Goal: Check status: Check status

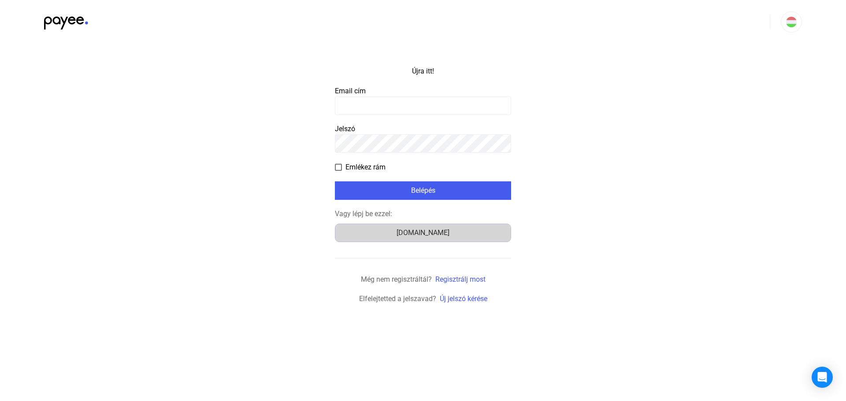
click at [448, 228] on div "[DOMAIN_NAME]" at bounding box center [423, 233] width 170 height 11
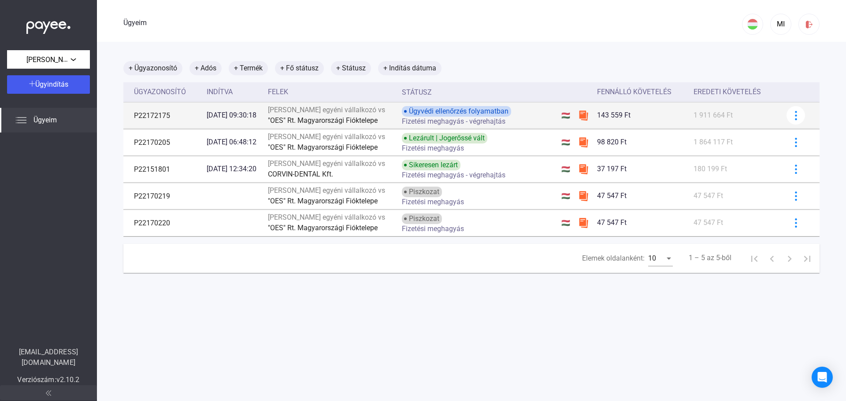
click at [362, 110] on font "[PERSON_NAME] egyéni vállalkozó vs" at bounding box center [326, 110] width 117 height 8
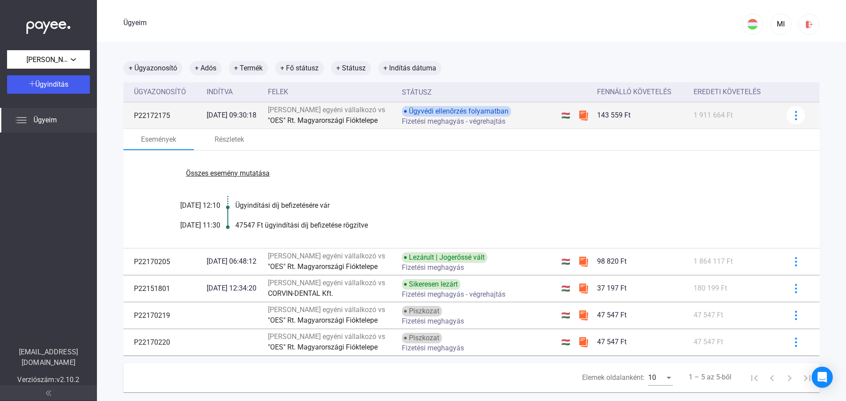
click at [185, 115] on td "P22172175" at bounding box center [163, 115] width 80 height 26
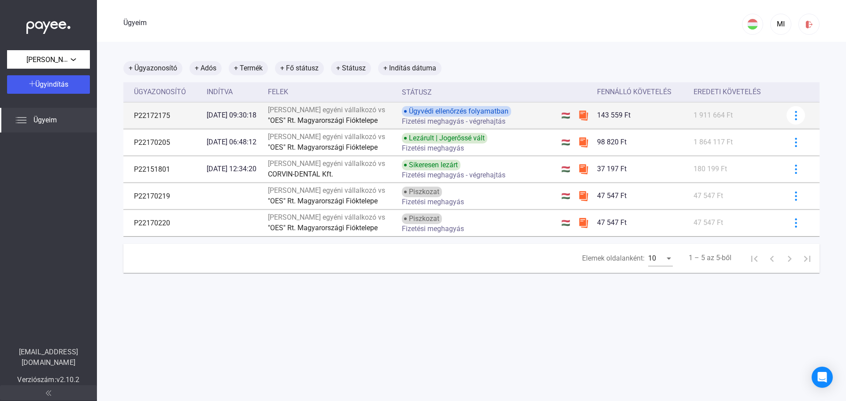
click at [185, 115] on td "P22172175" at bounding box center [163, 115] width 80 height 26
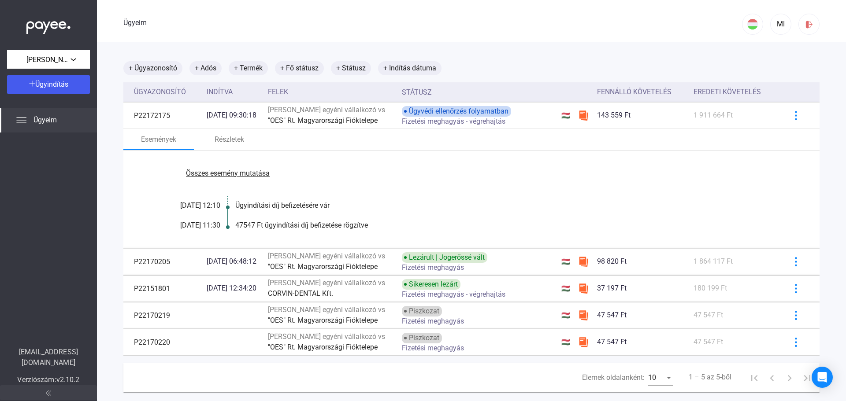
click at [219, 173] on font "Összes esemény mutatása" at bounding box center [228, 173] width 84 height 8
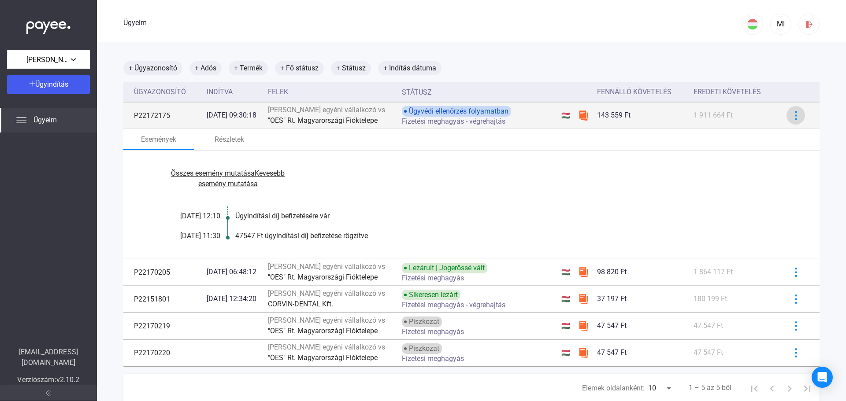
click at [791, 115] on img at bounding box center [795, 115] width 9 height 9
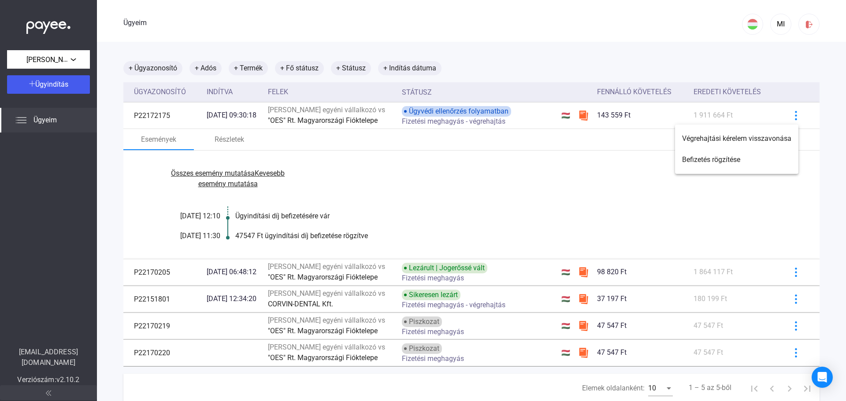
click at [475, 117] on div at bounding box center [423, 200] width 846 height 401
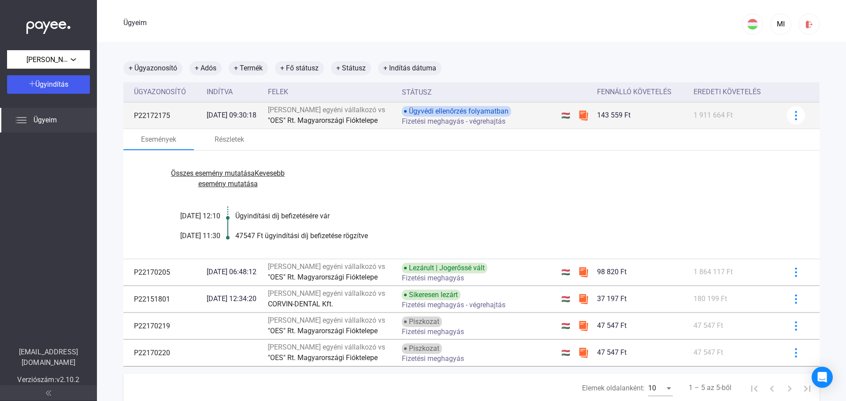
click at [350, 112] on font "[PERSON_NAME] egyéni vállalkozó vs" at bounding box center [326, 110] width 117 height 8
